Goal: Task Accomplishment & Management: Use online tool/utility

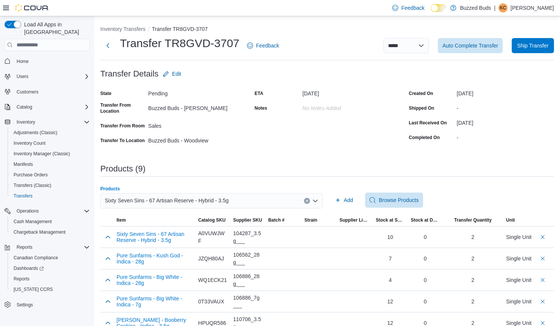
click at [309, 202] on icon "Clear input" at bounding box center [307, 201] width 3 height 3
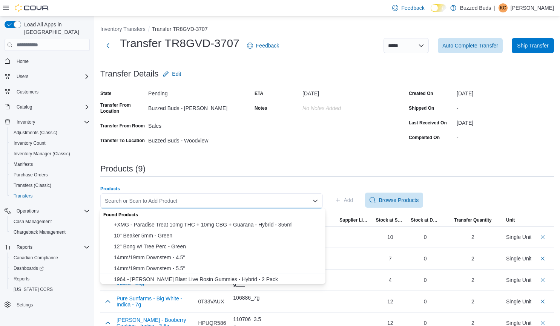
paste input "**********"
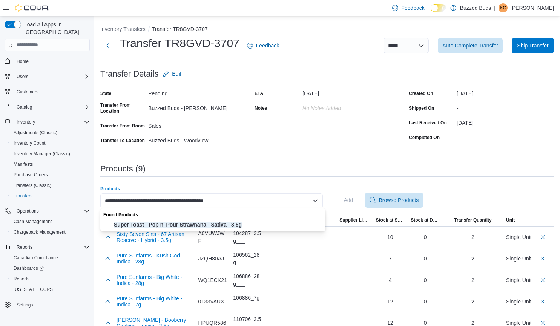
type input "**********"
click at [210, 226] on span "Super Toast - Pop n' Pour Strawnana - Sativa - 3.5g" at bounding box center [217, 225] width 207 height 8
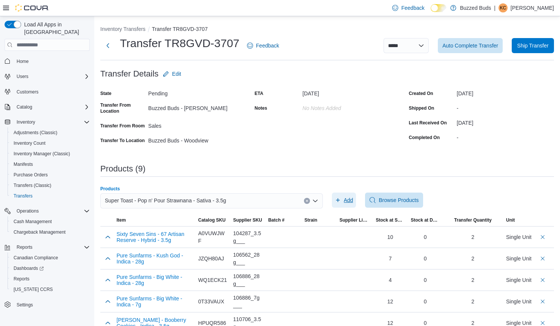
click at [350, 200] on span "Add" at bounding box center [348, 201] width 9 height 8
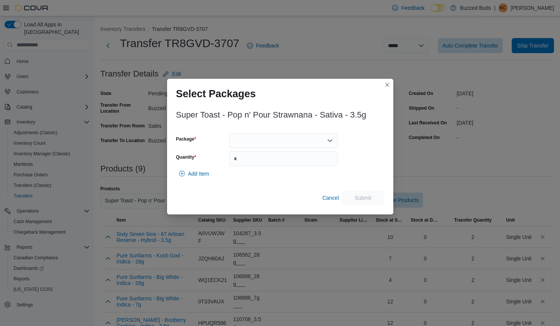
click at [275, 140] on div at bounding box center [283, 140] width 108 height 15
click at [273, 162] on span "00009548" at bounding box center [288, 165] width 90 height 8
click at [330, 136] on div "00009548" at bounding box center [283, 140] width 108 height 15
click at [289, 166] on span "00009682" at bounding box center [288, 165] width 90 height 8
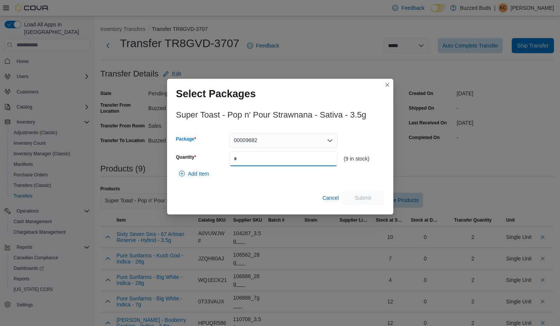
click at [289, 166] on input "Quantity" at bounding box center [283, 158] width 108 height 15
type input "*"
click at [362, 194] on span "Submit" at bounding box center [363, 197] width 33 height 15
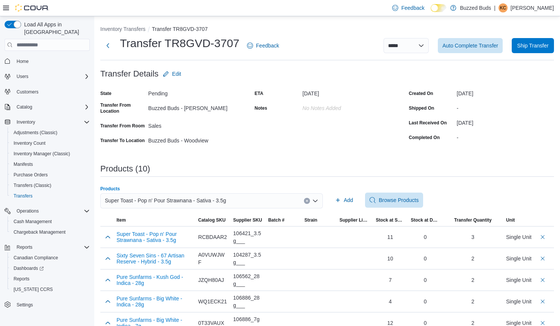
click at [308, 201] on icon "Clear input" at bounding box center [307, 201] width 2 height 2
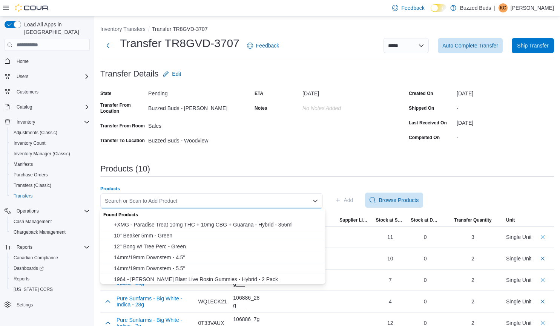
paste input "**********"
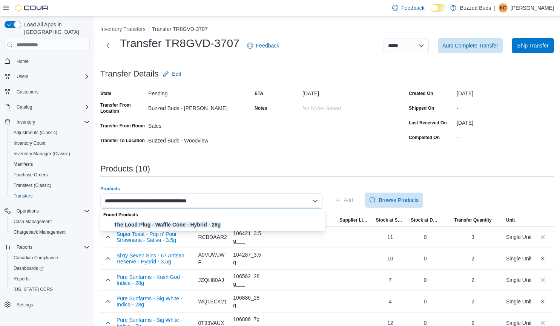
type input "**********"
click at [234, 224] on span "The Loud Plug - Waffle Cone - Hybrid - 28g" at bounding box center [217, 225] width 207 height 8
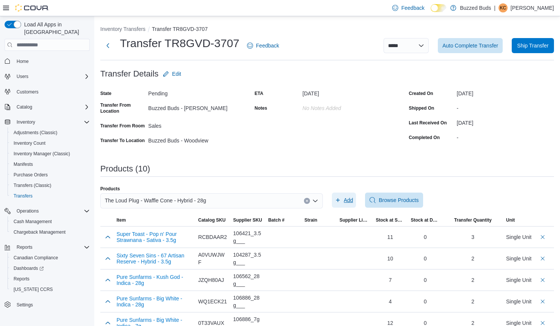
click at [352, 199] on span "Add" at bounding box center [348, 201] width 9 height 8
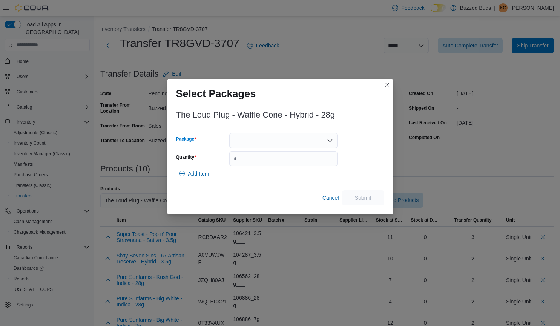
click at [332, 141] on icon "Open list of options" at bounding box center [330, 141] width 5 height 2
click at [289, 167] on span "25182WC01" at bounding box center [288, 165] width 90 height 8
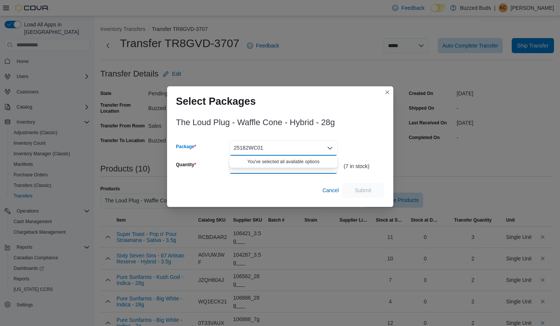
click at [301, 172] on input "Quantity" at bounding box center [283, 166] width 108 height 15
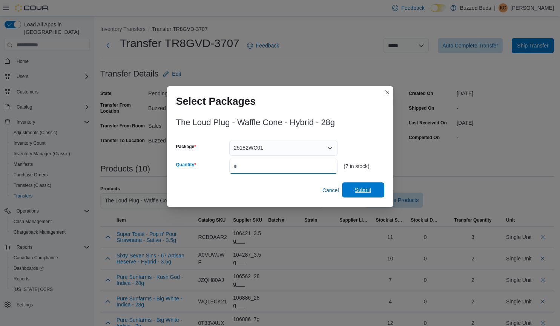
type input "*"
click at [365, 188] on span "Submit" at bounding box center [363, 190] width 17 height 8
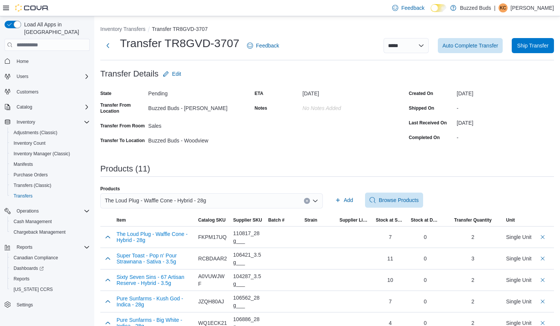
click at [309, 199] on button "Clear input" at bounding box center [307, 201] width 6 height 6
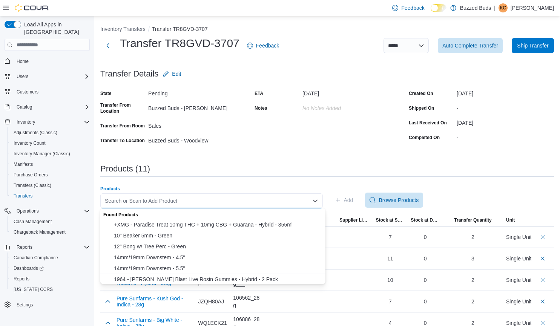
paste input "**********"
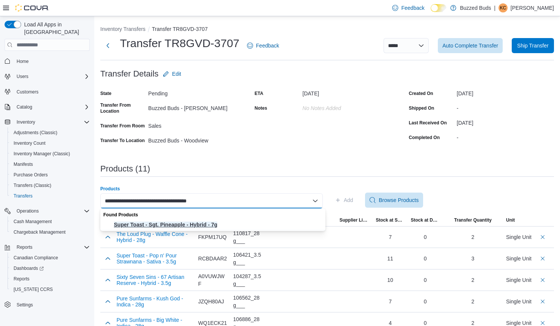
type input "**********"
click at [231, 224] on span "Super Toast - Sgt. Pineapple - Hybrid - 7g" at bounding box center [217, 225] width 207 height 8
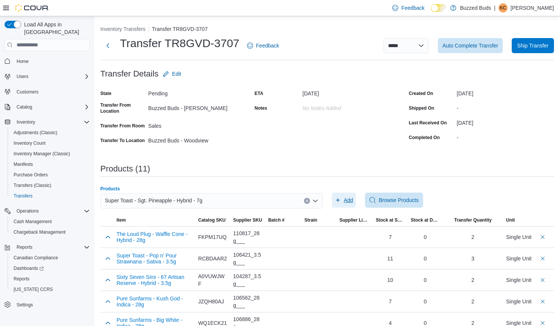
click at [353, 199] on span "Add" at bounding box center [348, 201] width 9 height 8
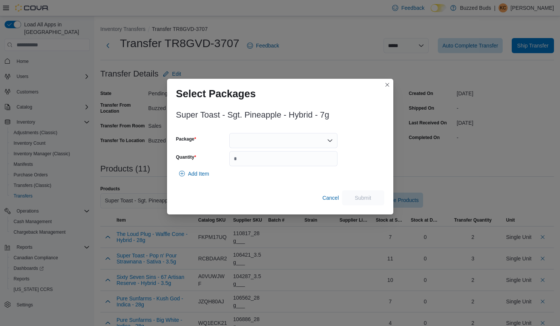
click at [307, 143] on div at bounding box center [283, 140] width 108 height 15
click at [278, 169] on button "00010053" at bounding box center [283, 164] width 108 height 11
click at [259, 162] on input "Quantity" at bounding box center [283, 158] width 108 height 15
type input "*"
click at [364, 194] on span "Submit" at bounding box center [363, 197] width 33 height 15
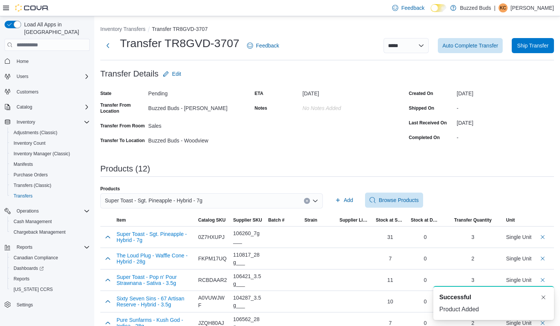
click at [308, 200] on icon "Clear input" at bounding box center [307, 201] width 2 height 2
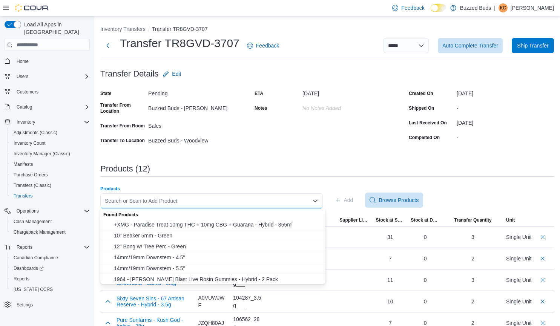
paste input "**********"
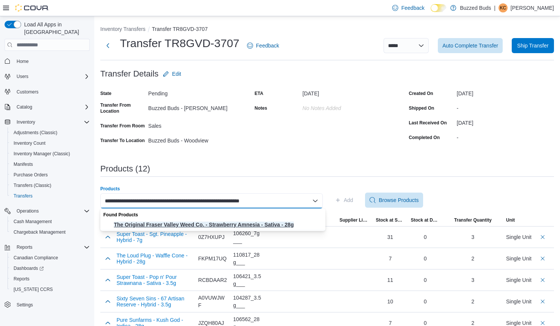
type input "**********"
click at [255, 224] on span "The Original Fraser Valley Weed Co. - Strawberry Amnesia - Sativa - 28g" at bounding box center [217, 225] width 207 height 8
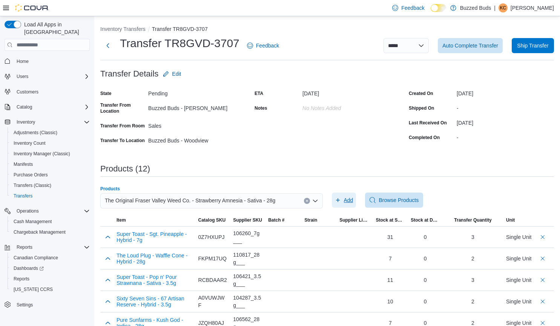
click at [344, 199] on span "Add" at bounding box center [344, 200] width 18 height 15
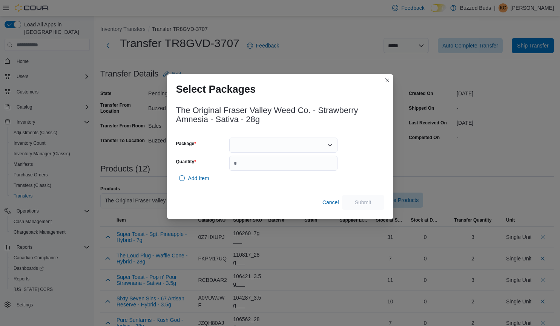
click at [294, 149] on div at bounding box center [283, 145] width 108 height 15
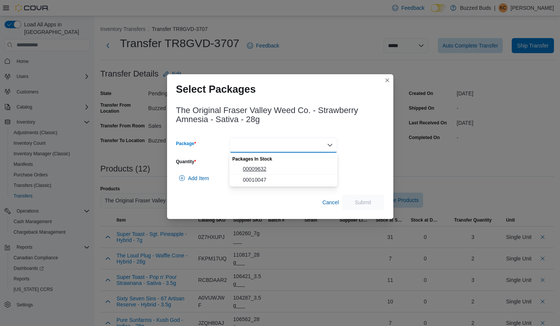
click at [290, 170] on span "00009632" at bounding box center [288, 169] width 90 height 8
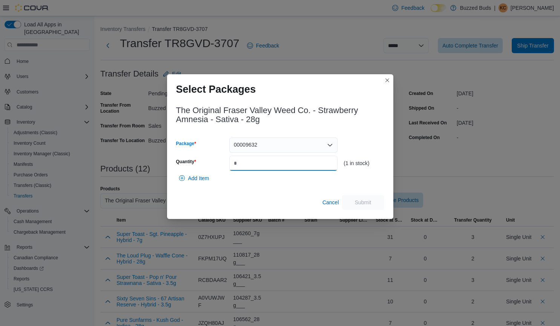
click at [290, 170] on input "Quantity" at bounding box center [283, 163] width 108 height 15
type input "*"
click at [374, 199] on span "Submit" at bounding box center [363, 202] width 33 height 15
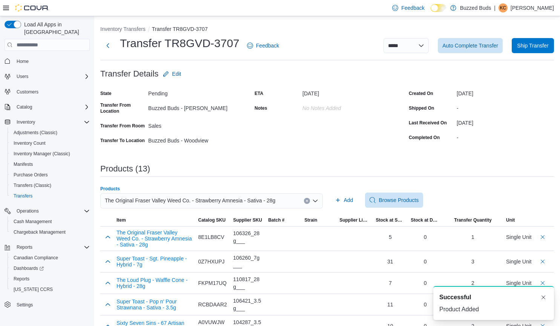
click at [308, 200] on icon "Clear input" at bounding box center [307, 201] width 2 height 2
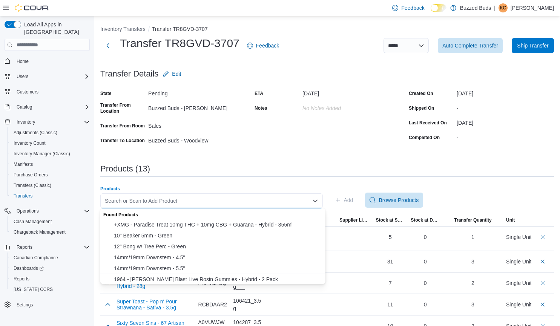
paste input "**********"
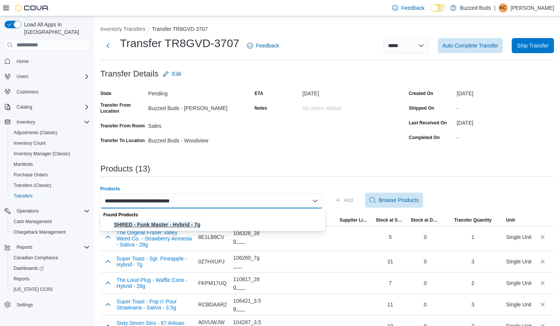
type input "**********"
click at [193, 222] on span "SHRED - Funk Master - Hybrid - 7g" at bounding box center [217, 225] width 207 height 8
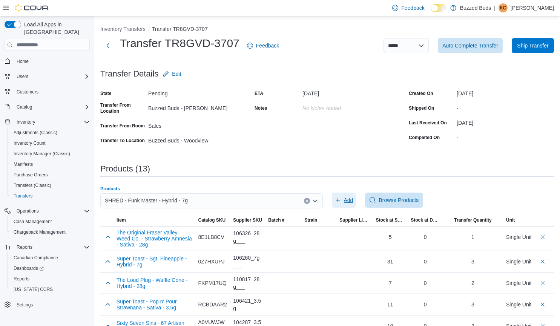
click at [349, 199] on span "Add" at bounding box center [348, 201] width 9 height 8
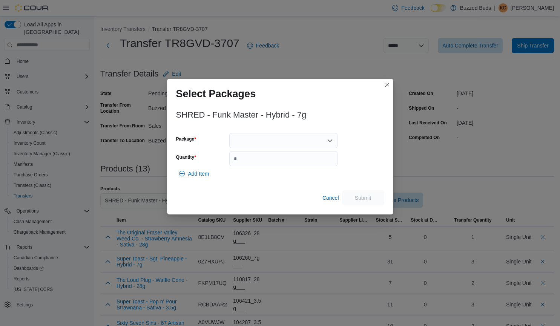
click at [319, 140] on div at bounding box center [283, 140] width 108 height 15
click at [277, 163] on span "13578250718" at bounding box center [288, 165] width 90 height 8
click at [277, 163] on input "Quantity" at bounding box center [283, 158] width 108 height 15
type input "*"
click at [382, 191] on button "Submit" at bounding box center [363, 197] width 42 height 15
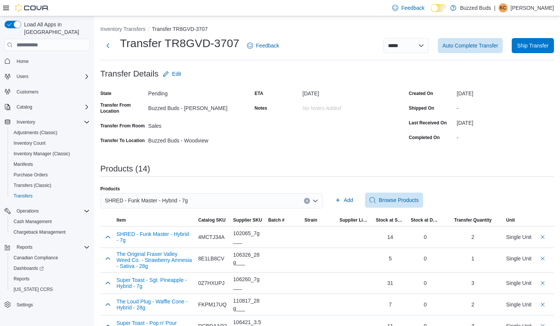
click at [309, 202] on icon "Clear input" at bounding box center [307, 201] width 3 height 3
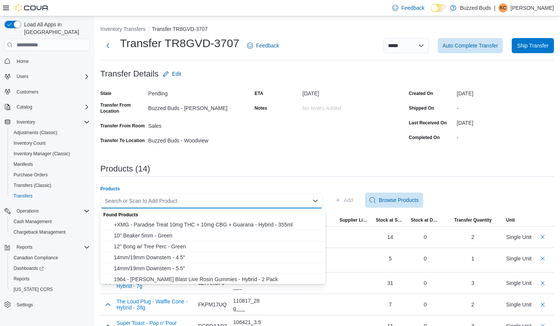
paste input "**********"
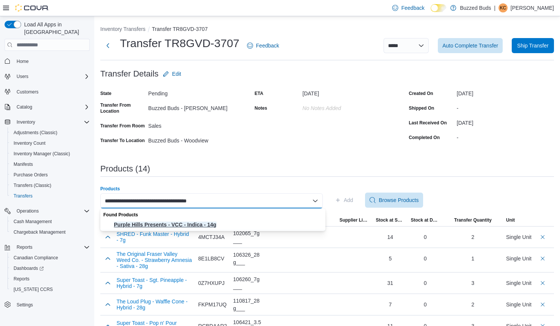
type input "**********"
click at [223, 224] on span "Purple Hills Presents - VCC - Indica - 14g" at bounding box center [217, 225] width 207 height 8
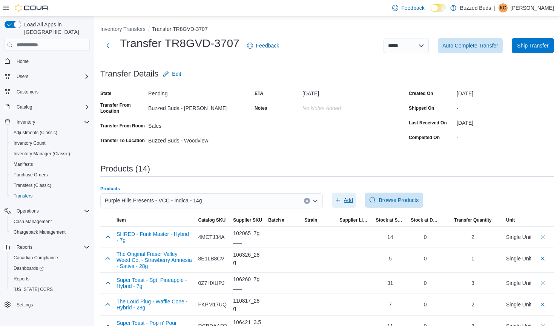
click at [350, 199] on span "Add" at bounding box center [348, 201] width 9 height 8
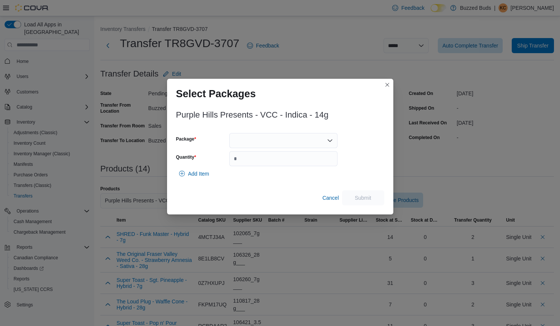
click at [269, 143] on div at bounding box center [283, 140] width 108 height 15
click at [262, 167] on span "BF2507001" at bounding box center [288, 165] width 90 height 8
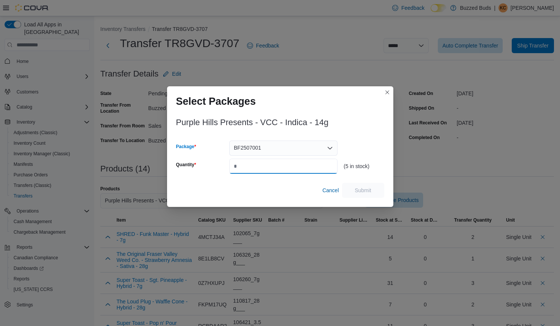
click at [249, 167] on input "Quantity" at bounding box center [283, 166] width 108 height 15
type input "*"
click at [372, 191] on span "Submit" at bounding box center [363, 190] width 33 height 15
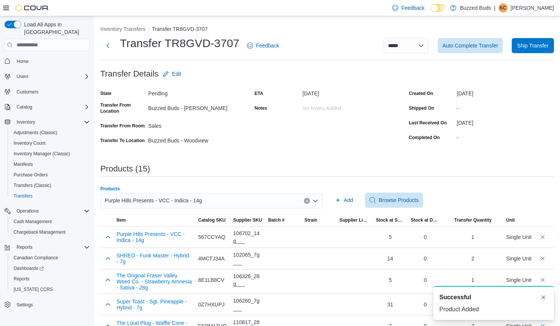
click at [308, 200] on icon "Clear input" at bounding box center [307, 201] width 2 height 2
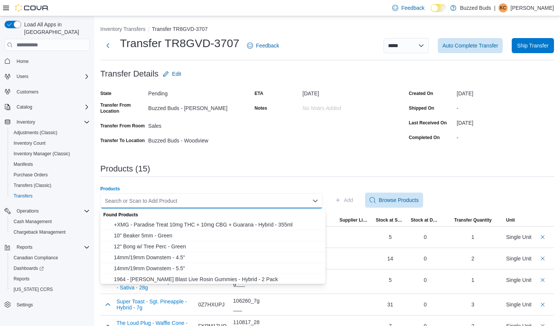
paste input "**********"
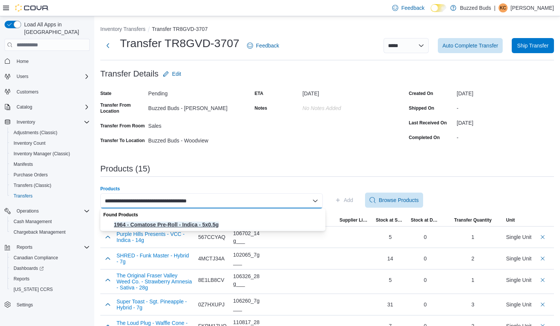
type input "**********"
click at [208, 223] on span "1964 - Comatose Pre-Roll - Indica - 5x0.5g" at bounding box center [217, 225] width 207 height 8
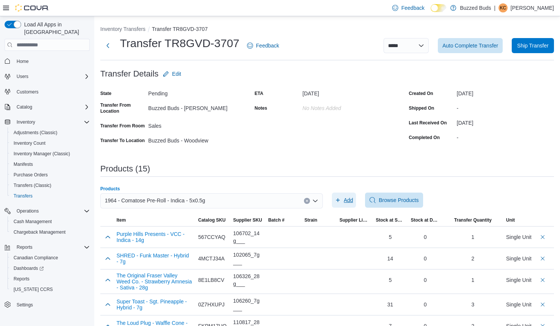
click at [350, 203] on span "Add" at bounding box center [348, 201] width 9 height 8
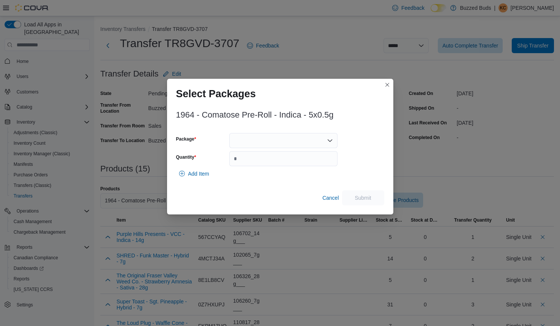
click at [286, 141] on div at bounding box center [283, 140] width 108 height 15
click at [264, 163] on span "MXXP1E013" at bounding box center [288, 165] width 90 height 8
click at [264, 163] on input "Quantity" at bounding box center [283, 158] width 108 height 15
type input "*"
click at [365, 197] on span "Submit" at bounding box center [363, 198] width 17 height 8
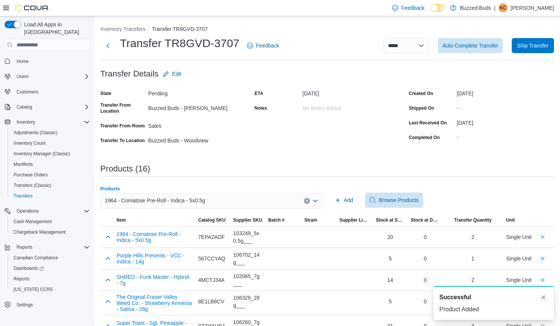
click at [312, 198] on div "1964 - Comatose Pre-Roll - Indica - 5x0.5g" at bounding box center [211, 201] width 223 height 15
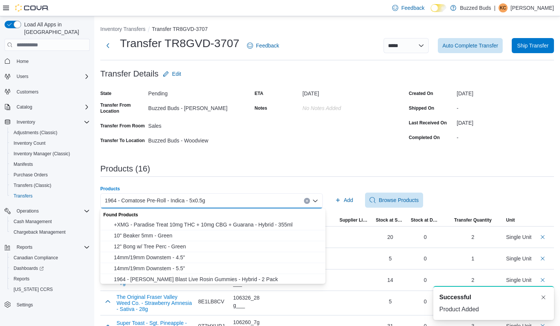
click at [308, 201] on icon "Clear input" at bounding box center [307, 201] width 3 height 3
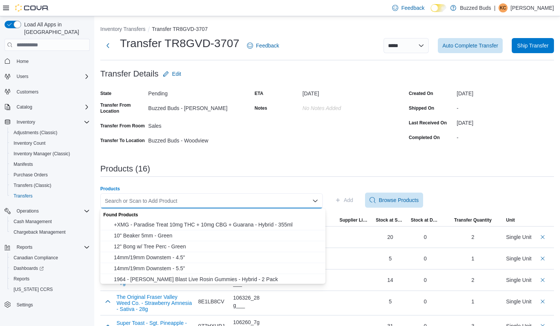
paste input "**********"
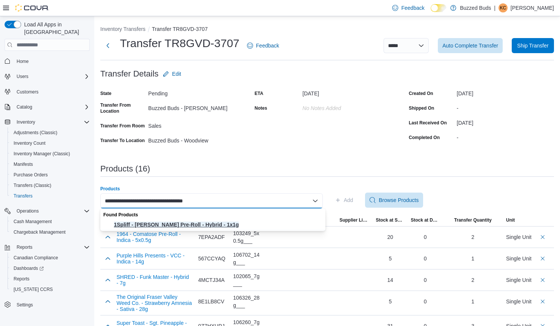
type input "**********"
click at [209, 223] on span "1Spliff - [PERSON_NAME] Pre-Roll - Hybrid - 1x1g" at bounding box center [217, 225] width 207 height 8
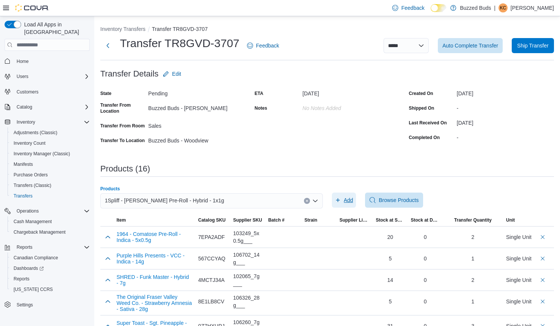
click at [350, 199] on span "Add" at bounding box center [348, 201] width 9 height 8
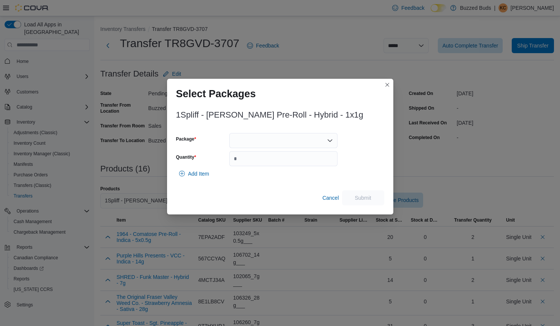
click at [257, 143] on div at bounding box center [283, 140] width 108 height 15
click at [256, 162] on span "CN201609" at bounding box center [288, 165] width 90 height 8
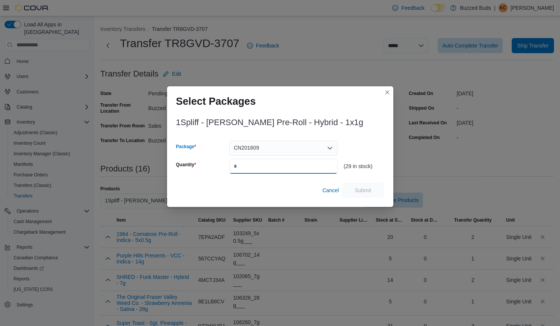
click at [256, 162] on input "Quantity" at bounding box center [283, 166] width 108 height 15
type input "*"
click at [371, 188] on span "Submit" at bounding box center [363, 190] width 17 height 8
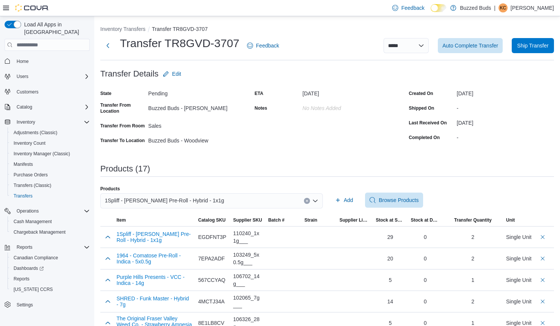
click at [308, 202] on button "Clear input" at bounding box center [307, 201] width 6 height 6
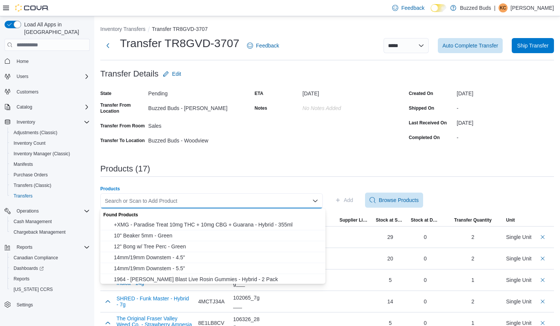
paste input "**********"
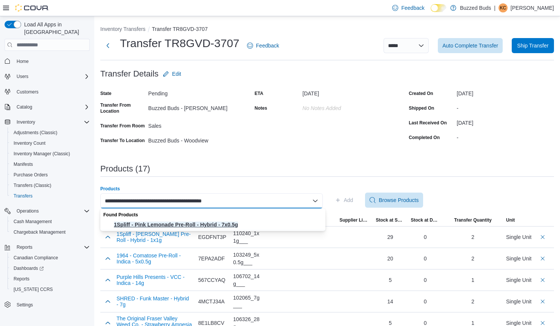
type input "**********"
click at [223, 225] on span "1Spliff - Pink Lemonade Pre-Roll - Hybrid - 7x0.5g" at bounding box center [217, 225] width 207 height 8
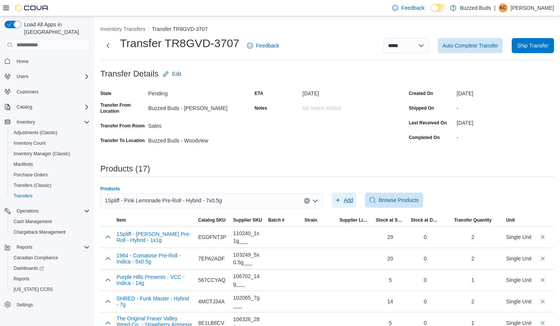
click at [347, 200] on span "Add" at bounding box center [348, 201] width 9 height 8
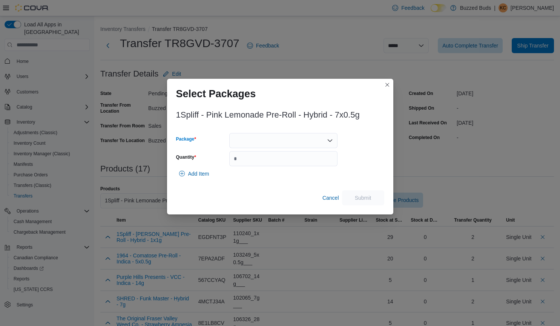
click at [256, 144] on div at bounding box center [283, 140] width 108 height 15
click at [251, 166] on span "PL201361" at bounding box center [288, 165] width 90 height 8
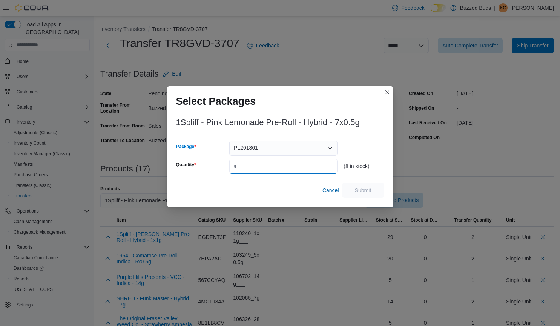
click at [243, 167] on input "Quantity" at bounding box center [283, 166] width 108 height 15
type input "*"
click at [368, 188] on span "Submit" at bounding box center [363, 190] width 17 height 8
